Goal: Obtain resource: Obtain resource

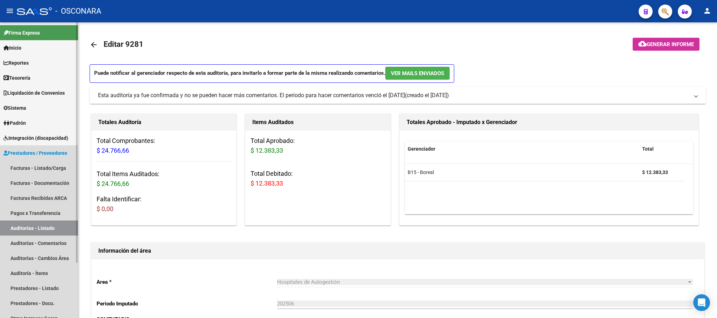
click at [52, 225] on link "Auditorías - Listado" at bounding box center [39, 228] width 78 height 15
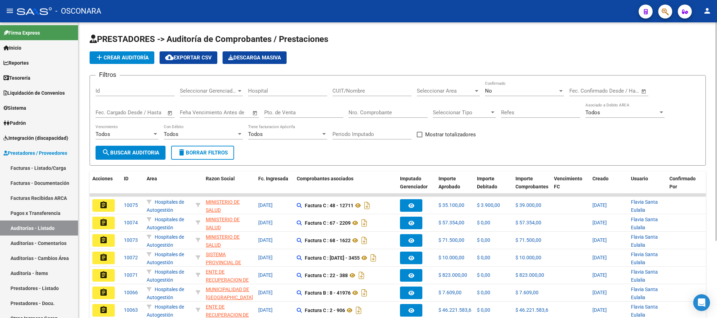
click at [123, 96] on div "Id" at bounding box center [135, 88] width 79 height 15
type input "10015"
click at [132, 149] on button "search Buscar Auditoria" at bounding box center [131, 153] width 70 height 14
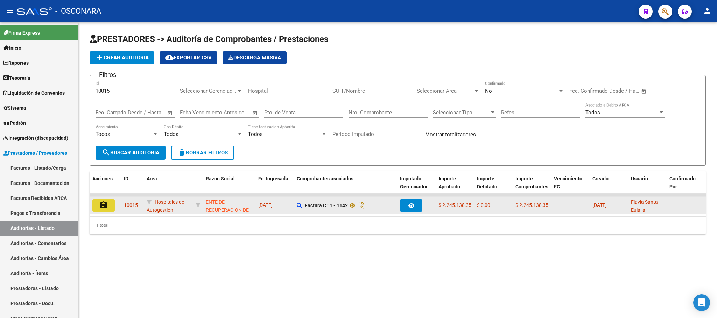
click at [100, 210] on button "assignment" at bounding box center [103, 205] width 22 height 13
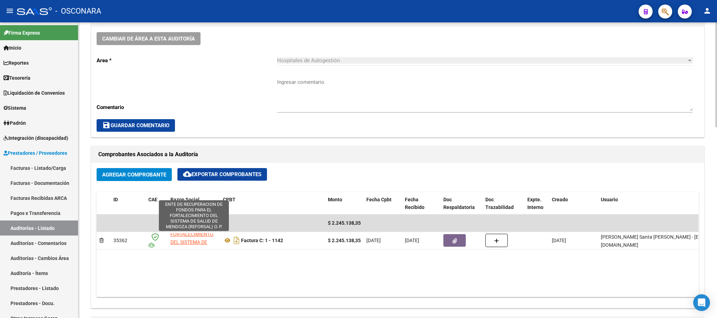
scroll to position [41, 0]
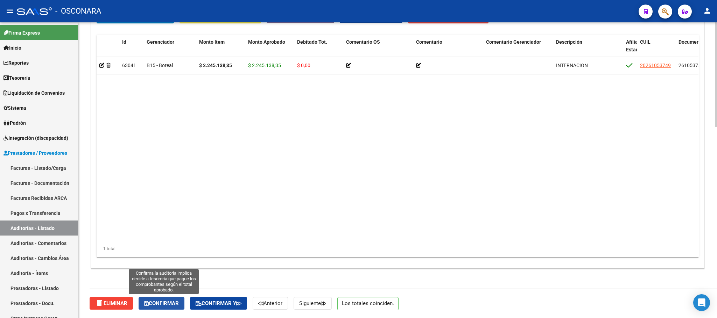
click at [156, 307] on span "Confirmar" at bounding box center [161, 304] width 35 height 6
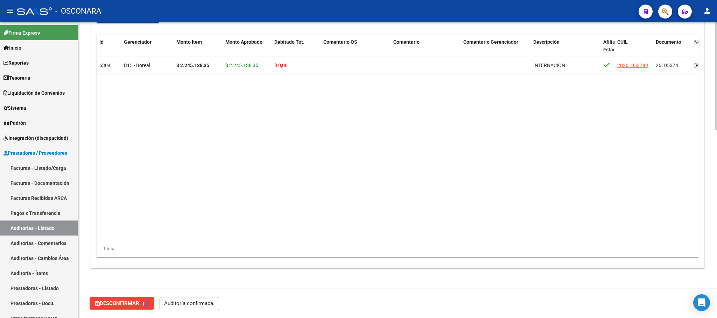
type input "202509"
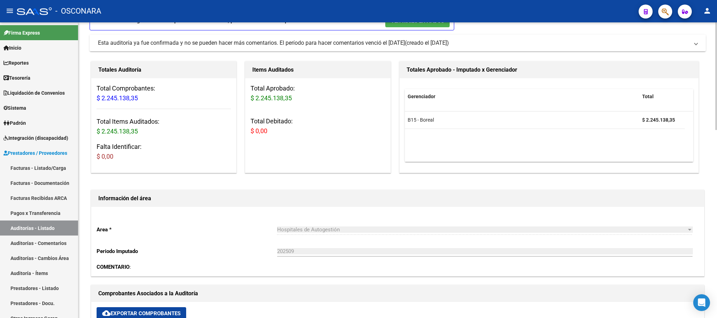
scroll to position [0, 0]
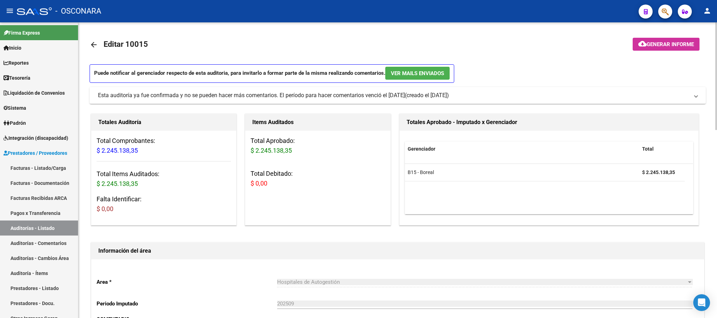
click at [656, 44] on span "Generar informe" at bounding box center [670, 44] width 47 height 6
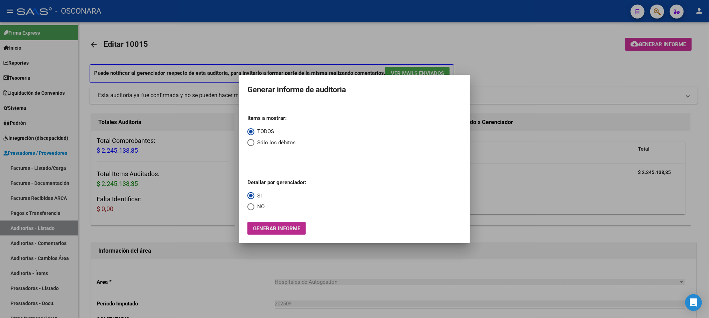
click at [288, 224] on button "Generar informe" at bounding box center [276, 228] width 58 height 13
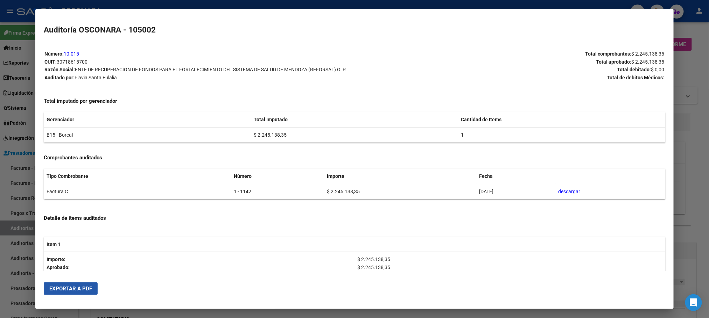
click at [80, 290] on span "Exportar a PDF" at bounding box center [70, 289] width 43 height 6
click at [704, 204] on div at bounding box center [354, 159] width 709 height 318
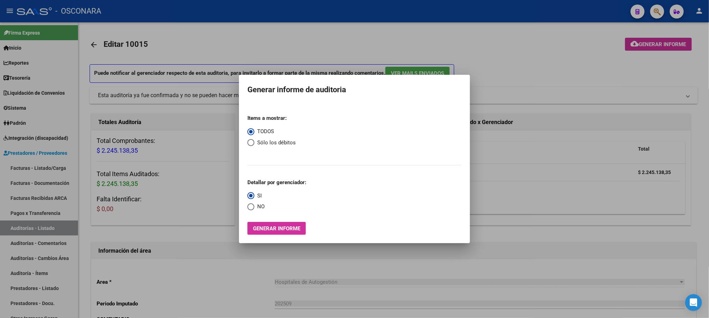
click at [583, 73] on div at bounding box center [354, 159] width 709 height 318
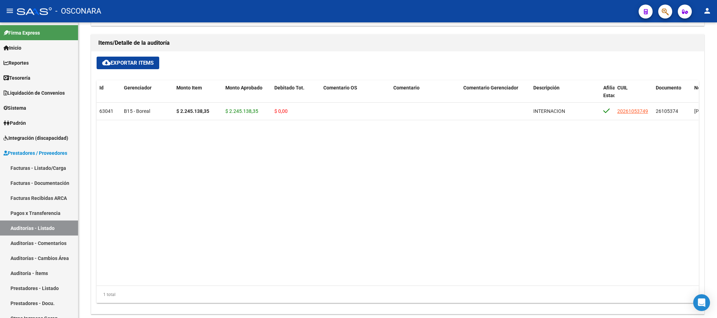
scroll to position [411, 0]
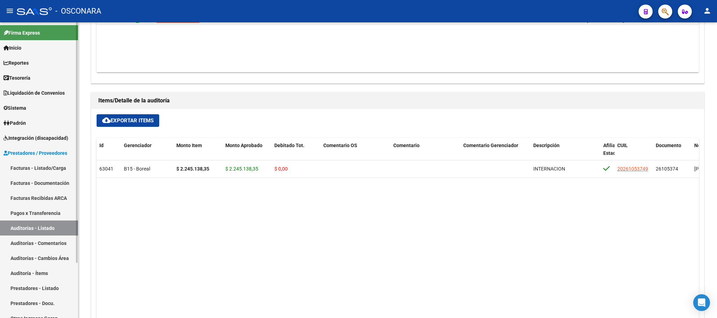
drag, startPoint x: 60, startPoint y: 228, endPoint x: 86, endPoint y: 234, distance: 27.0
click at [60, 228] on link "Auditorías - Listado" at bounding box center [39, 228] width 78 height 15
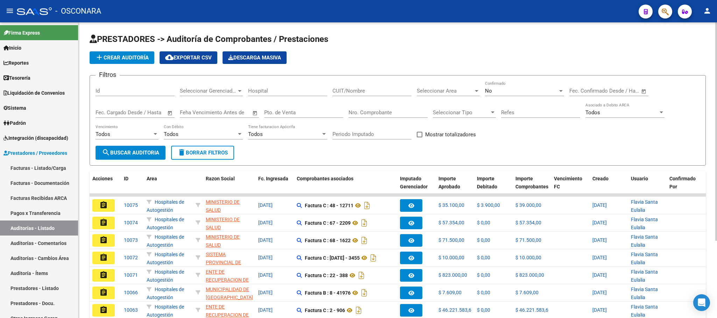
click at [112, 86] on div "Id" at bounding box center [135, 88] width 79 height 15
type input "10036"
click at [126, 153] on span "search Buscar Auditoria" at bounding box center [130, 153] width 57 height 6
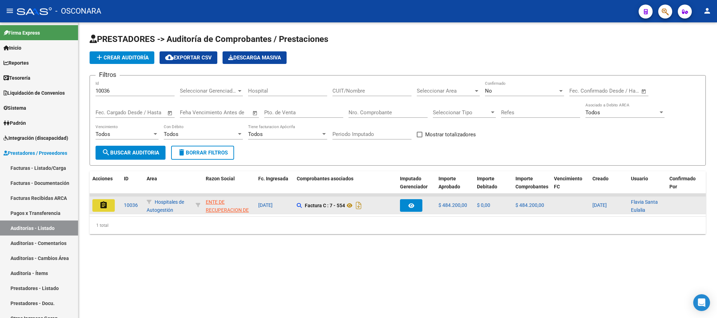
click at [104, 203] on mat-icon "assignment" at bounding box center [103, 205] width 8 height 8
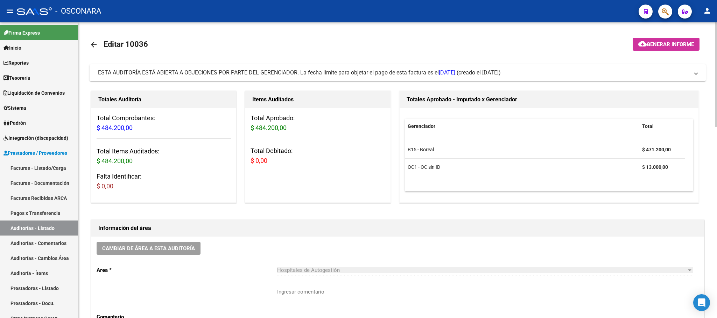
click at [679, 48] on button "cloud_download Generar informe" at bounding box center [666, 44] width 67 height 13
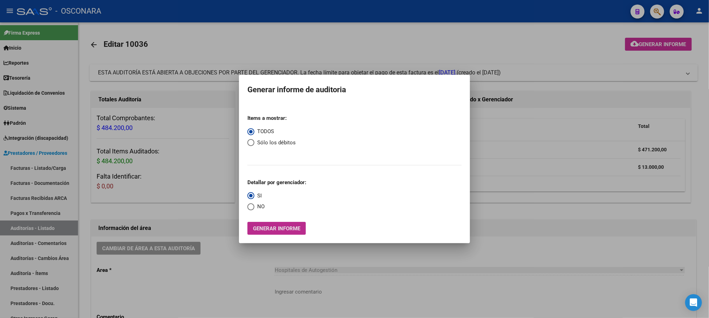
click at [286, 231] on span "Generar informe" at bounding box center [276, 229] width 47 height 6
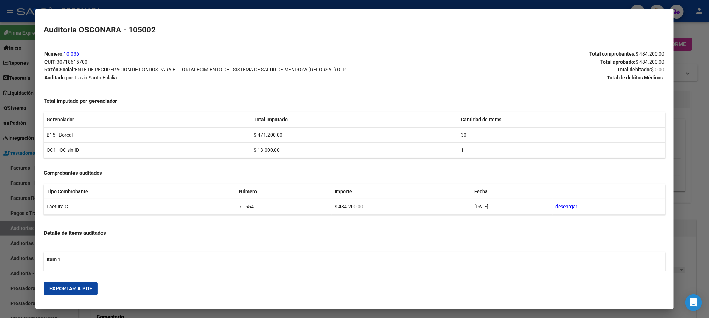
click at [76, 290] on span "Exportar a PDF" at bounding box center [70, 289] width 43 height 6
click at [687, 148] on div at bounding box center [354, 159] width 709 height 318
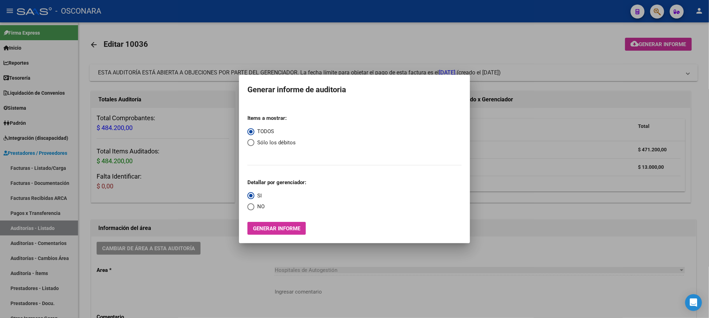
click at [500, 252] on div at bounding box center [354, 159] width 709 height 318
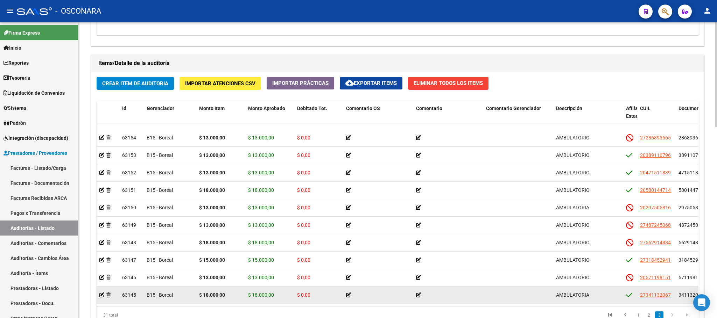
scroll to position [540, 0]
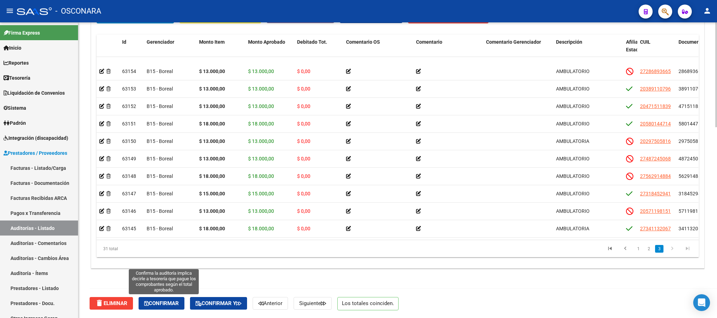
click at [176, 305] on span "Confirmar" at bounding box center [161, 304] width 35 height 6
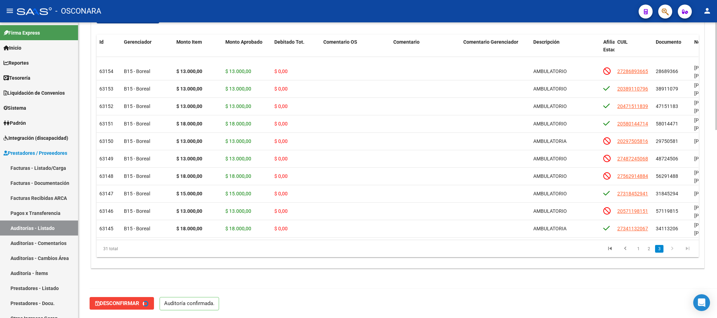
type input "202509"
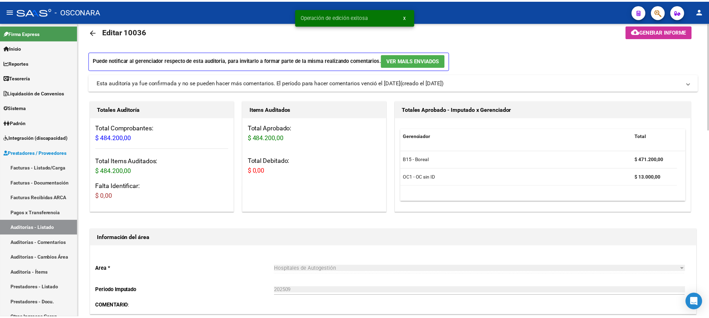
scroll to position [0, 0]
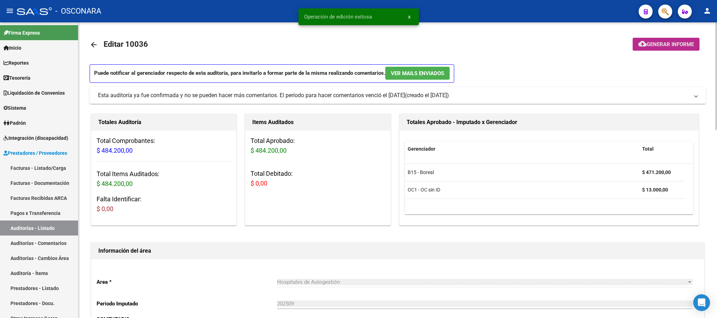
click at [660, 41] on span "Generar informe" at bounding box center [670, 44] width 47 height 6
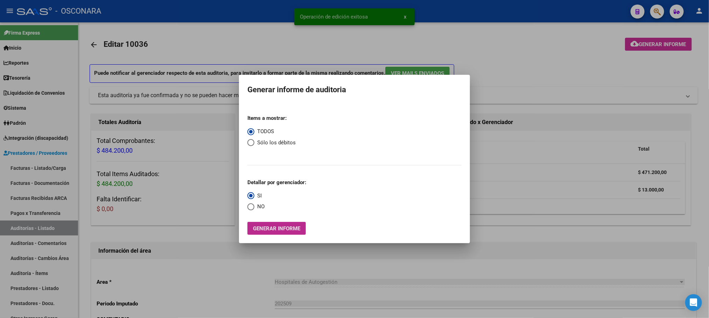
click at [278, 228] on span "Generar informe" at bounding box center [276, 229] width 47 height 6
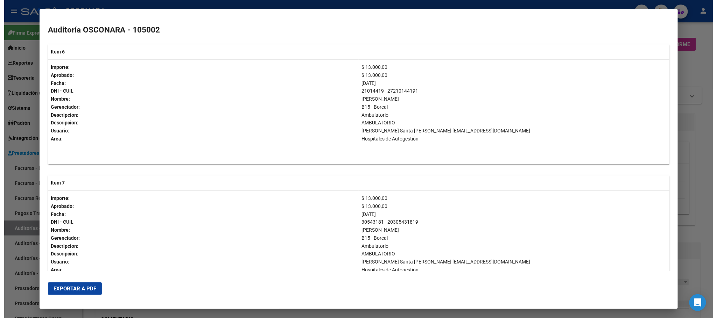
scroll to position [840, 0]
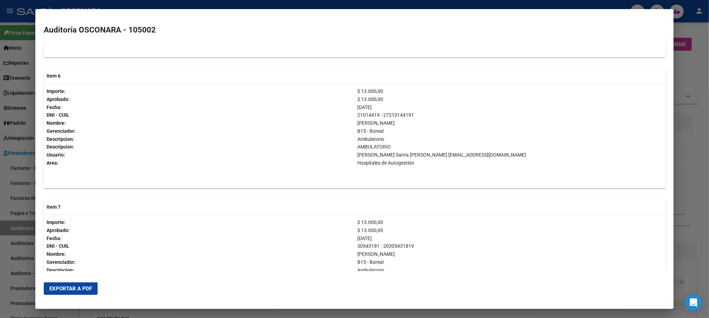
click at [68, 292] on span "Exportar a PDF" at bounding box center [70, 289] width 43 height 6
click at [702, 224] on div at bounding box center [354, 159] width 709 height 318
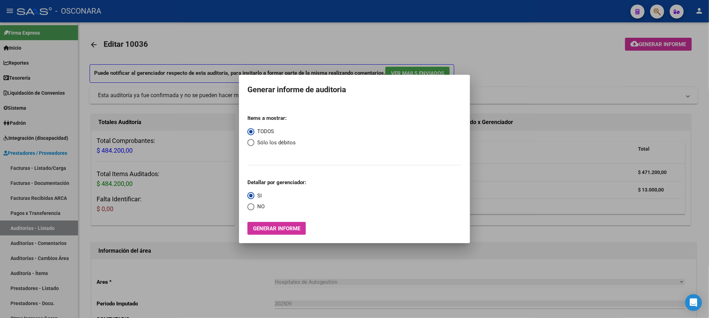
click at [232, 281] on div at bounding box center [354, 159] width 709 height 318
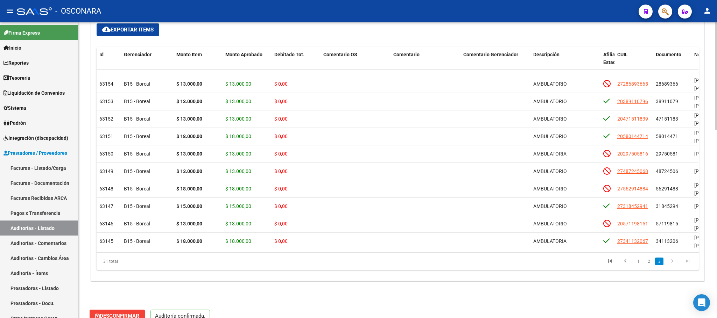
scroll to position [516, 0]
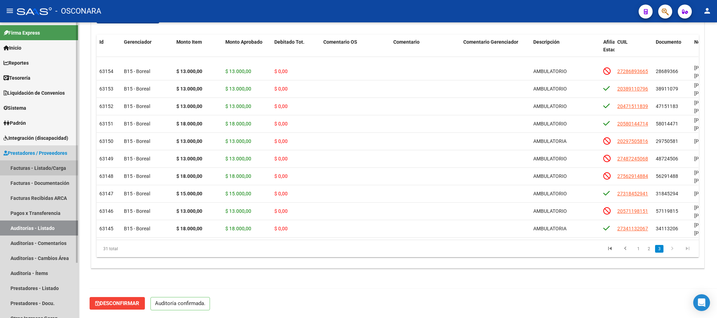
click at [44, 168] on link "Facturas - Listado/Carga" at bounding box center [39, 168] width 78 height 15
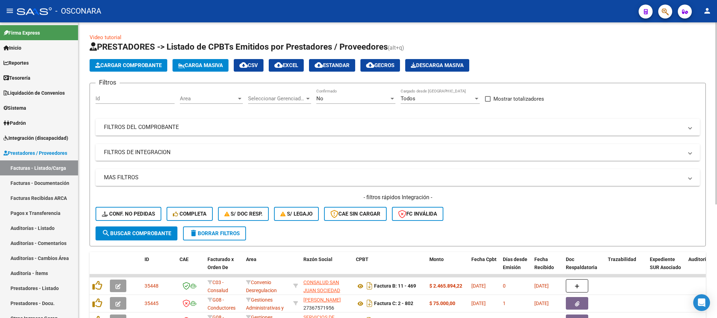
click at [142, 99] on input "Id" at bounding box center [135, 99] width 79 height 6
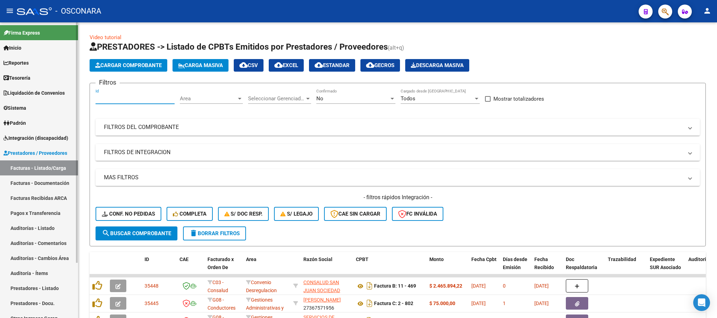
click at [40, 227] on link "Auditorías - Listado" at bounding box center [39, 228] width 78 height 15
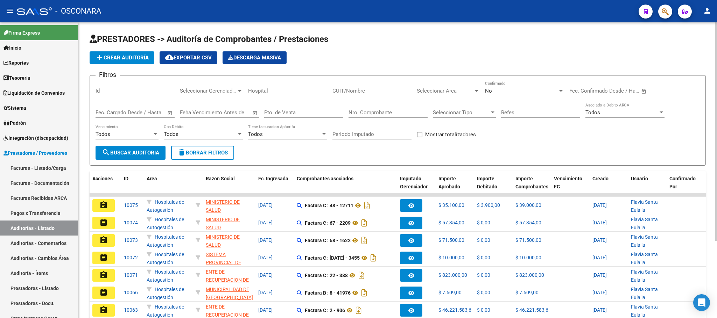
click at [125, 87] on div "Id" at bounding box center [135, 88] width 79 height 15
type input "9873"
click at [132, 148] on button "search Buscar Auditoria" at bounding box center [131, 153] width 70 height 14
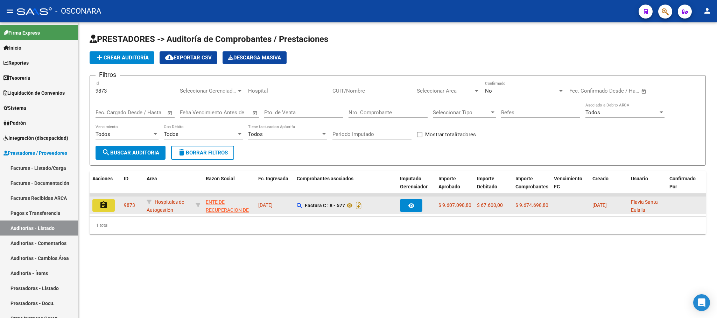
click at [102, 206] on mat-icon "assignment" at bounding box center [103, 205] width 8 height 8
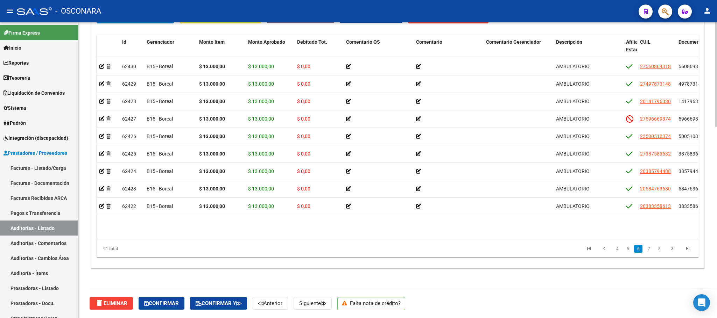
scroll to position [892, 0]
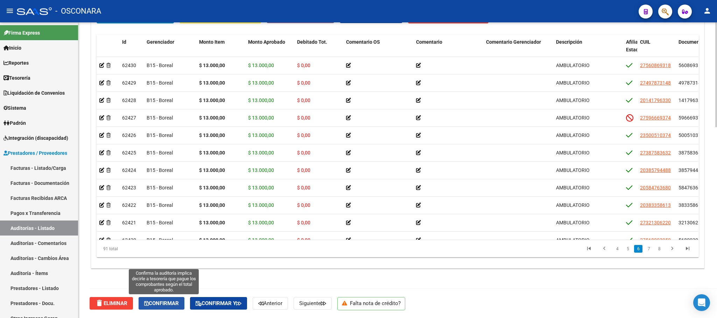
click at [155, 306] on span "Confirmar" at bounding box center [161, 304] width 35 height 6
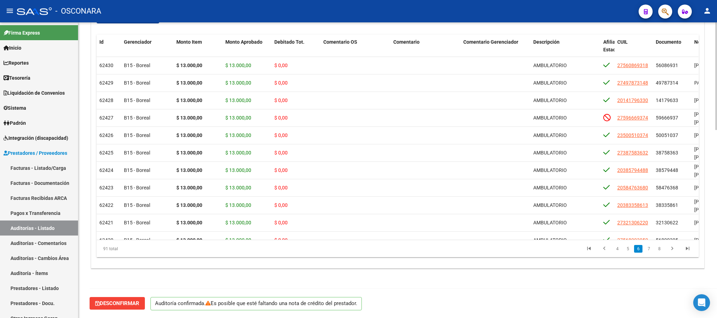
scroll to position [516, 0]
type input "202509"
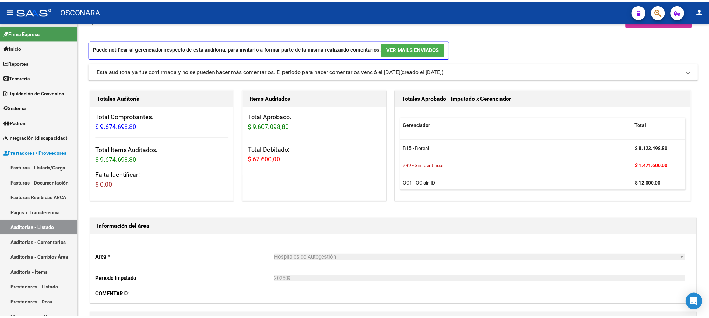
scroll to position [0, 0]
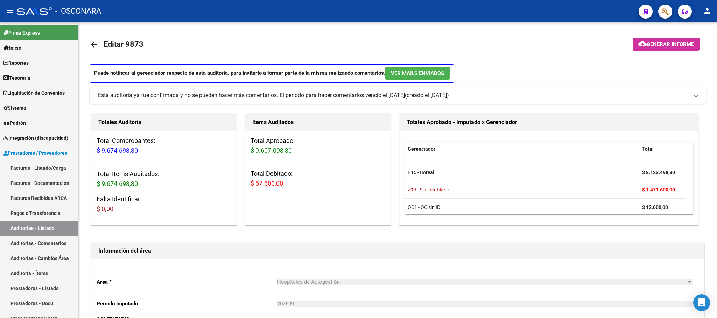
click at [666, 42] on span "Generar informe" at bounding box center [670, 44] width 47 height 6
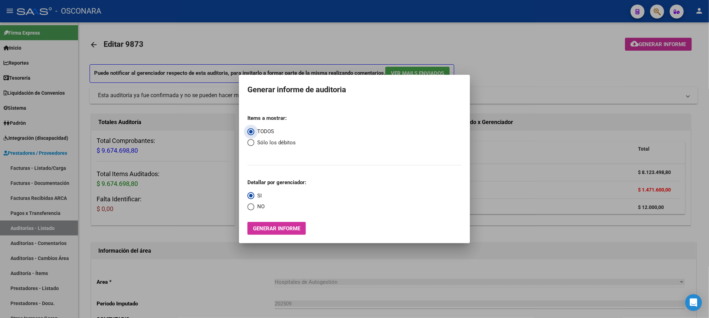
click at [290, 231] on span "Generar informe" at bounding box center [276, 229] width 47 height 6
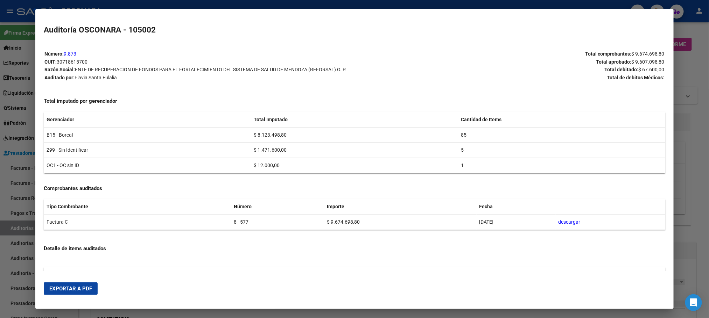
click at [77, 291] on span "Exportar a PDF" at bounding box center [70, 289] width 43 height 6
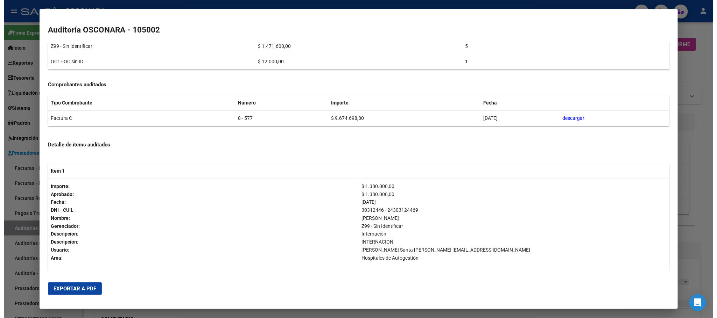
scroll to position [262, 0]
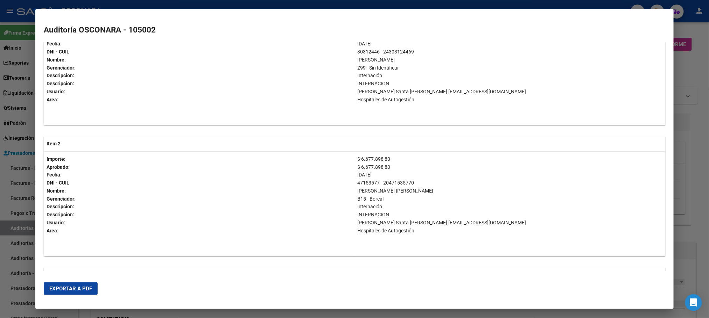
click at [697, 152] on div at bounding box center [354, 159] width 709 height 318
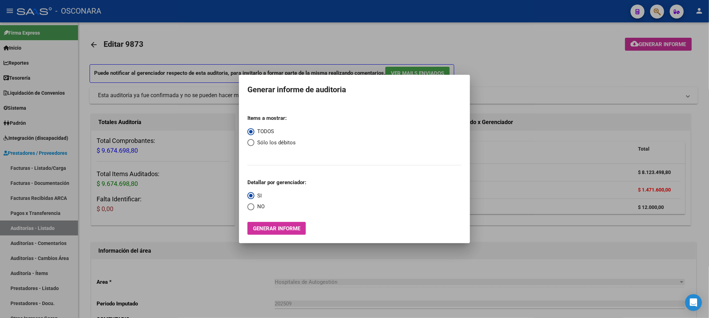
click at [556, 71] on div at bounding box center [354, 159] width 709 height 318
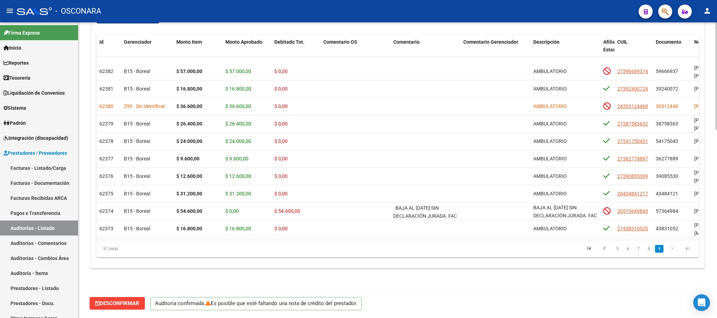
scroll to position [516, 0]
